Goal: Task Accomplishment & Management: Use online tool/utility

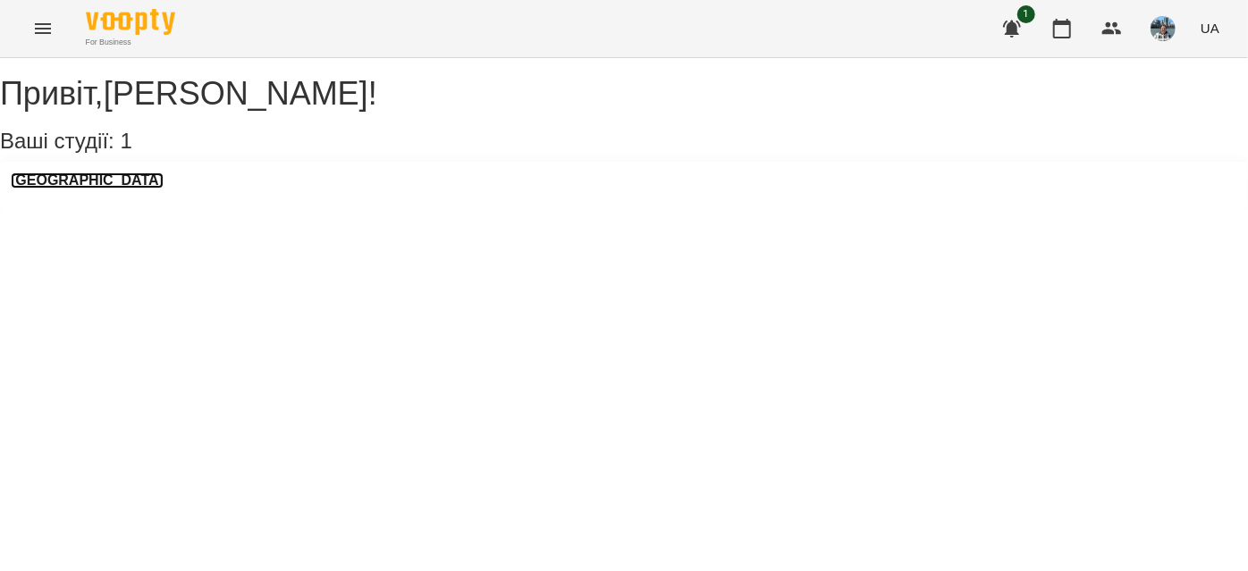
click at [81, 189] on h3 "[GEOGRAPHIC_DATA]" at bounding box center [87, 181] width 153 height 16
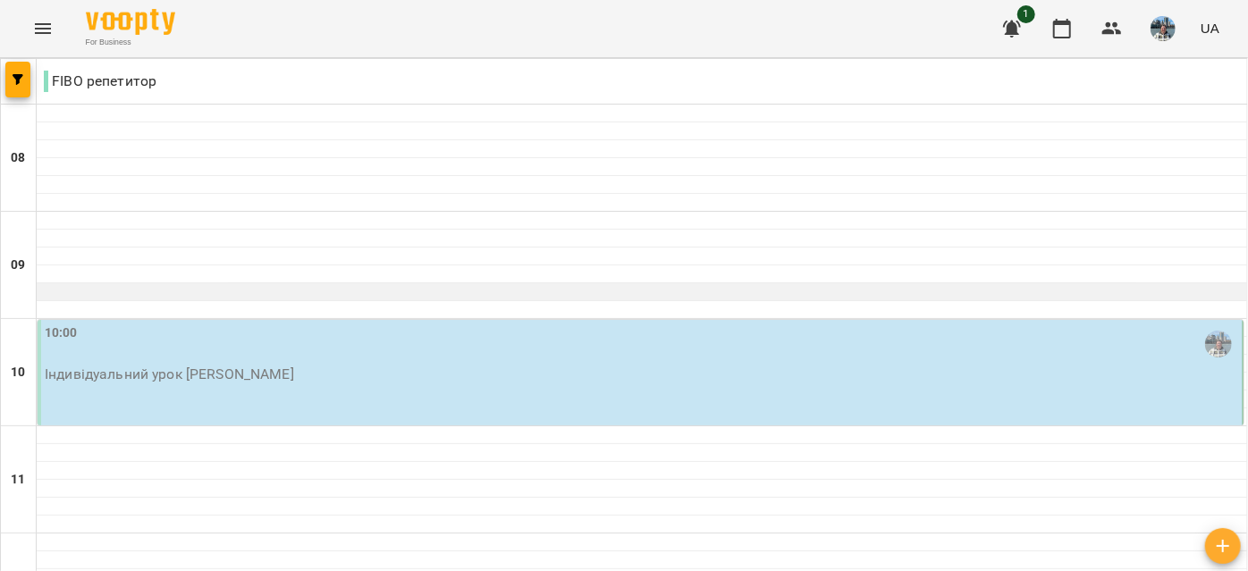
scroll to position [63, 0]
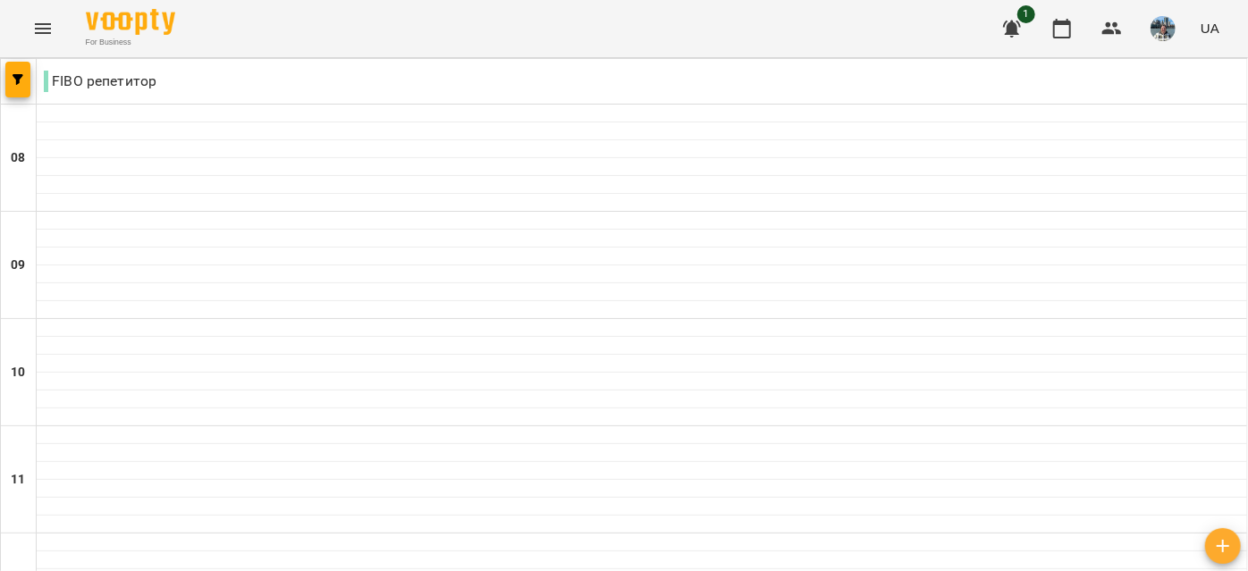
type input "**********"
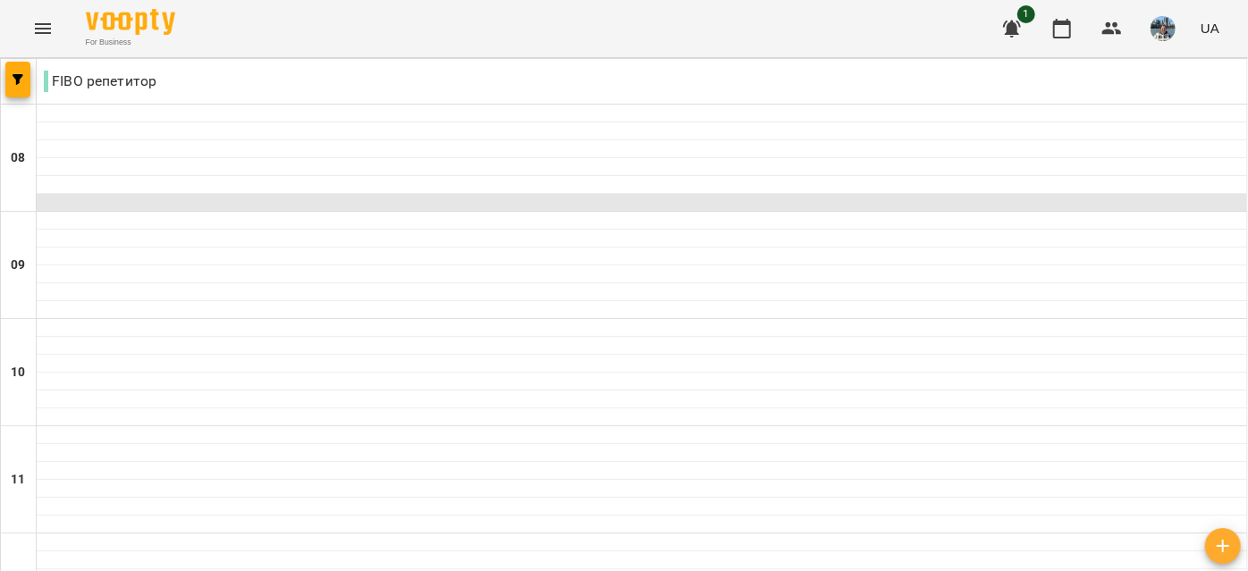
scroll to position [1261, 0]
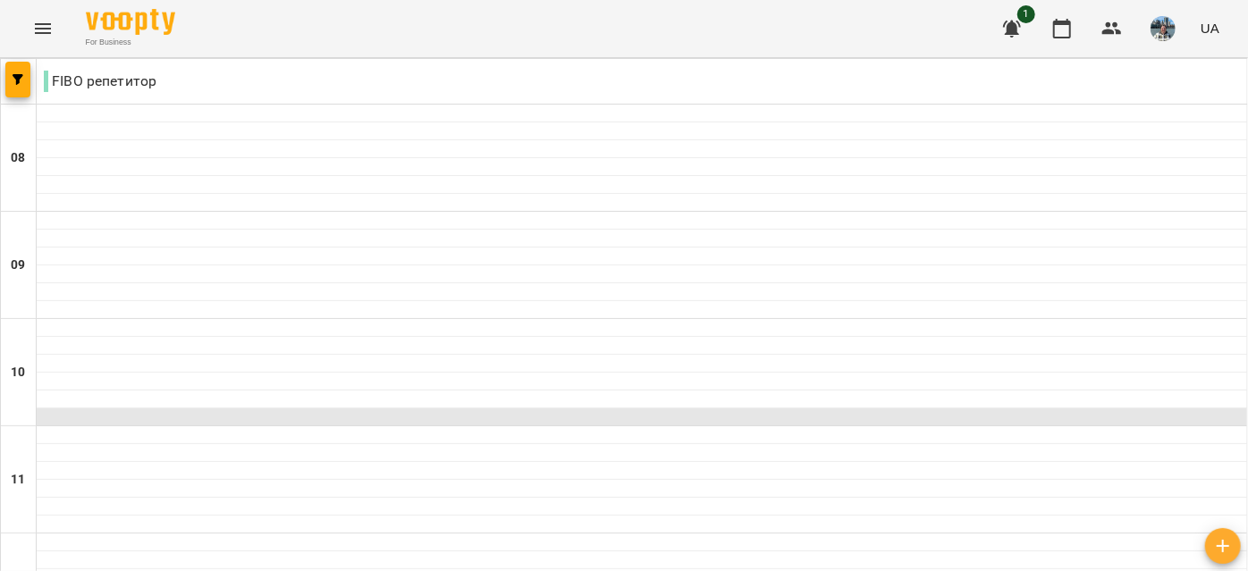
scroll to position [1005, 0]
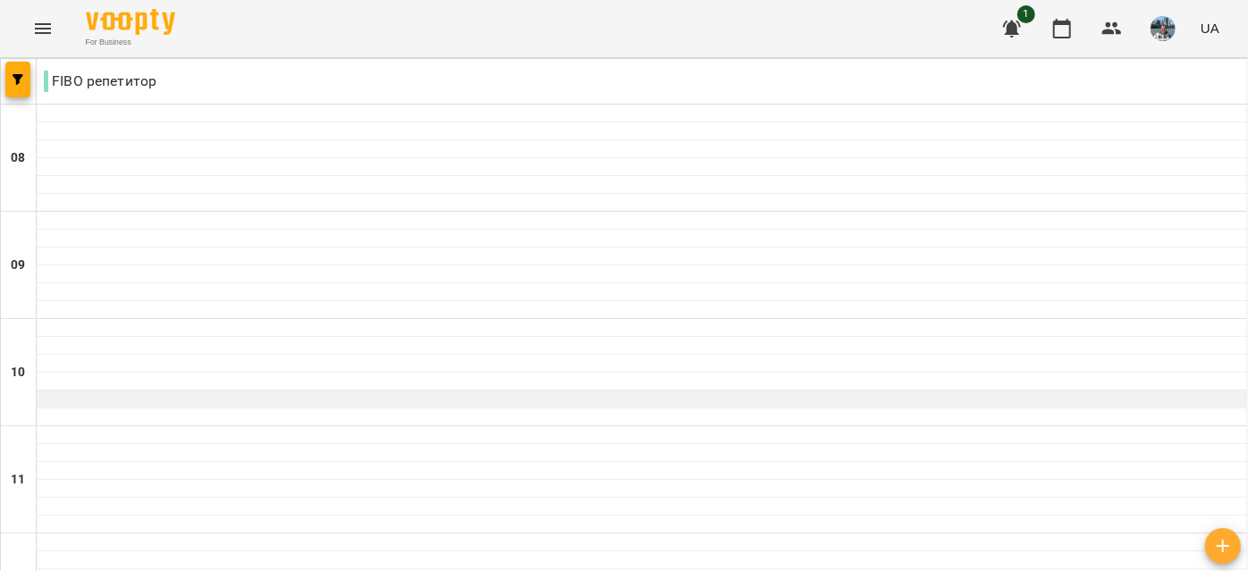
scroll to position [132, 0]
